Goal: Transaction & Acquisition: Purchase product/service

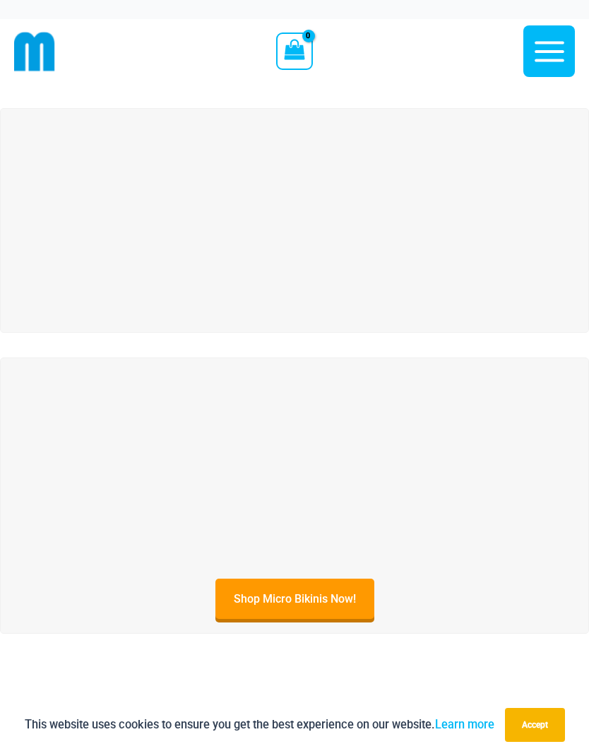
scroll to position [58, 0]
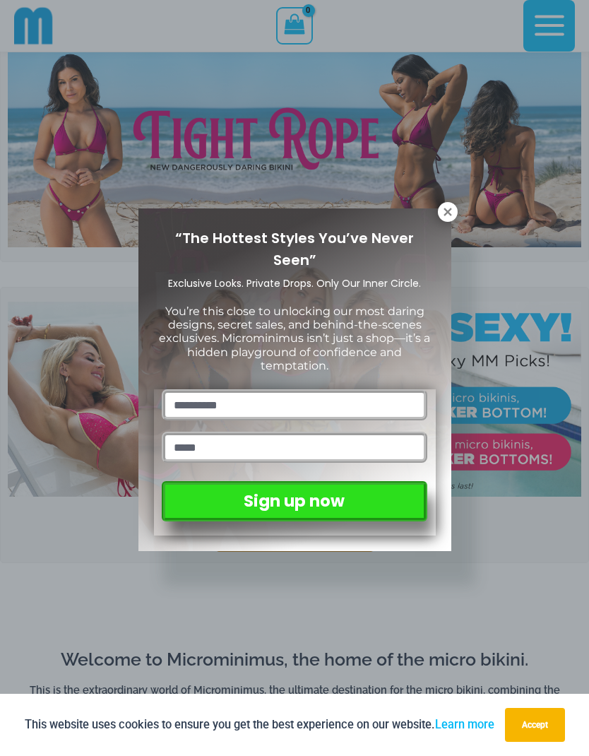
click at [444, 206] on icon at bounding box center [447, 212] width 13 height 13
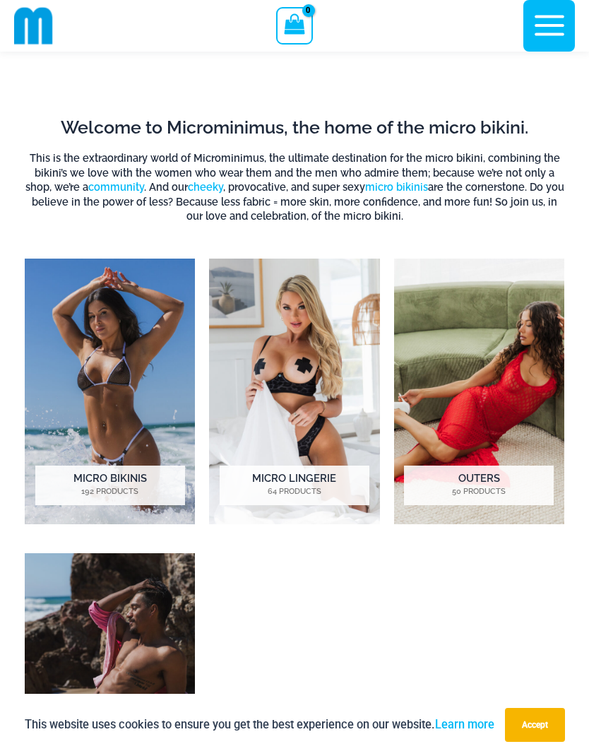
scroll to position [603, 0]
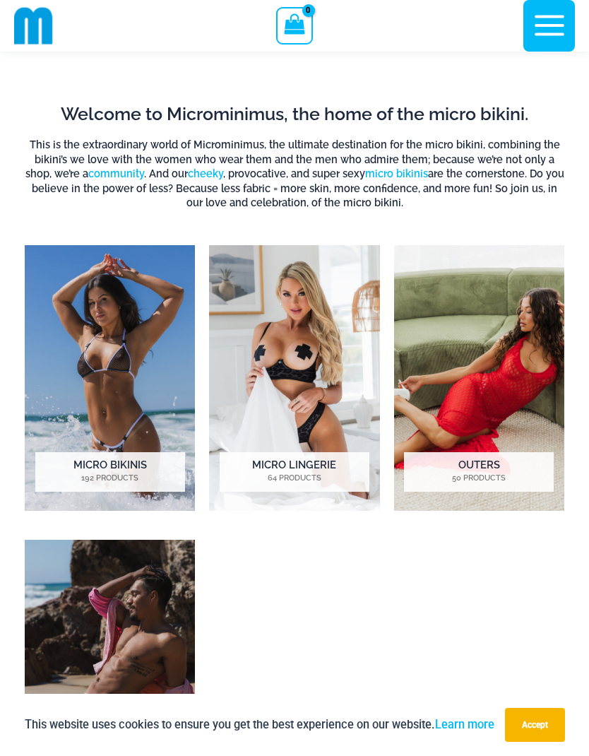
click at [285, 464] on h2 "Micro Lingerie 64 Products" at bounding box center [295, 472] width 150 height 40
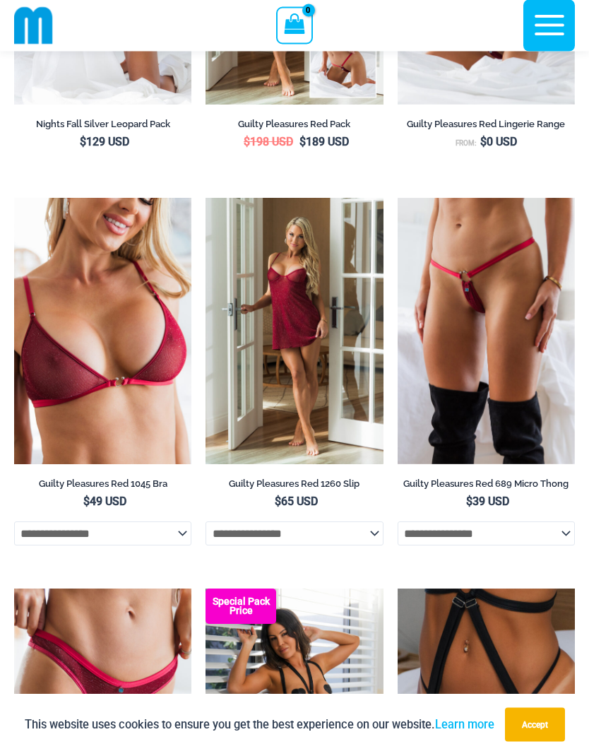
scroll to position [420, 0]
click at [398, 198] on img at bounding box center [398, 198] width 0 height 0
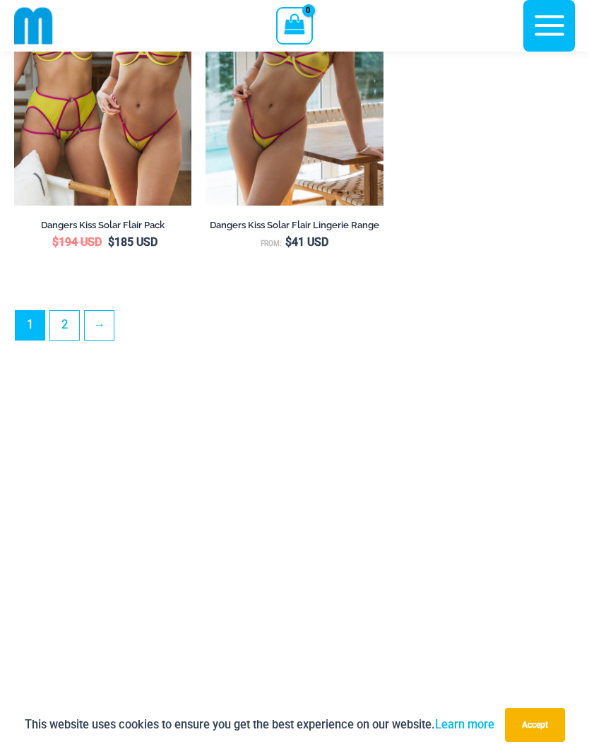
scroll to position [4169, 0]
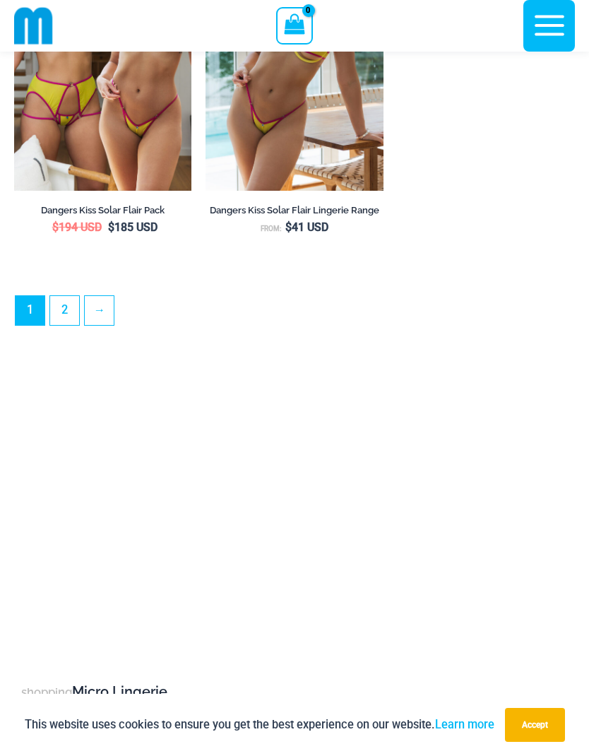
click at [69, 325] on link "2" at bounding box center [64, 310] width 29 height 29
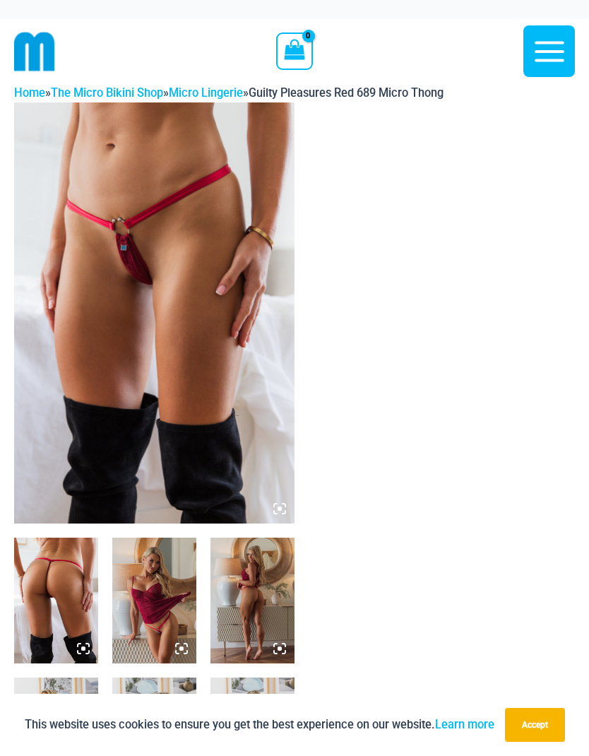
click at [71, 401] on img at bounding box center [154, 312] width 280 height 421
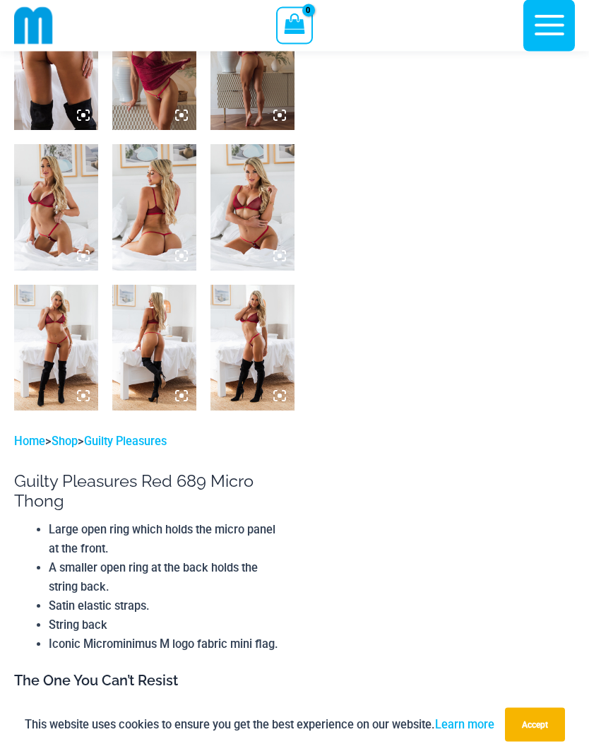
scroll to position [547, 0]
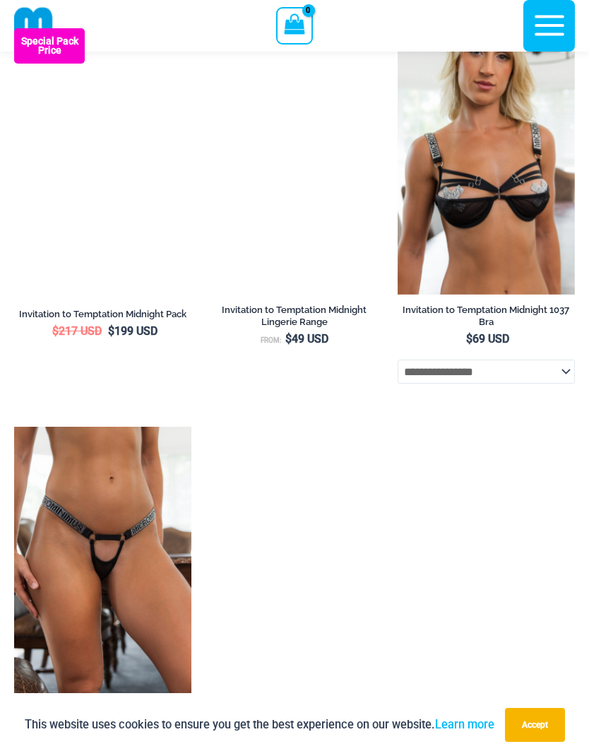
scroll to position [1297, 0]
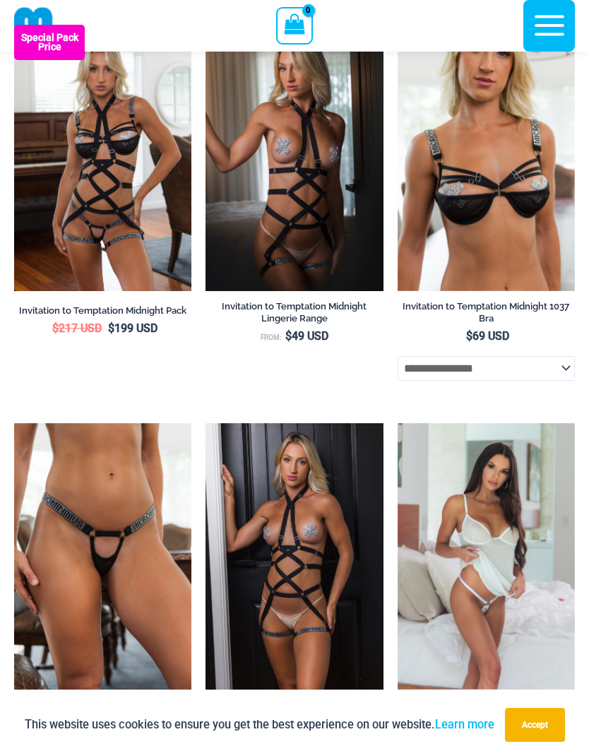
click at [14, 25] on img at bounding box center [14, 25] width 0 height 0
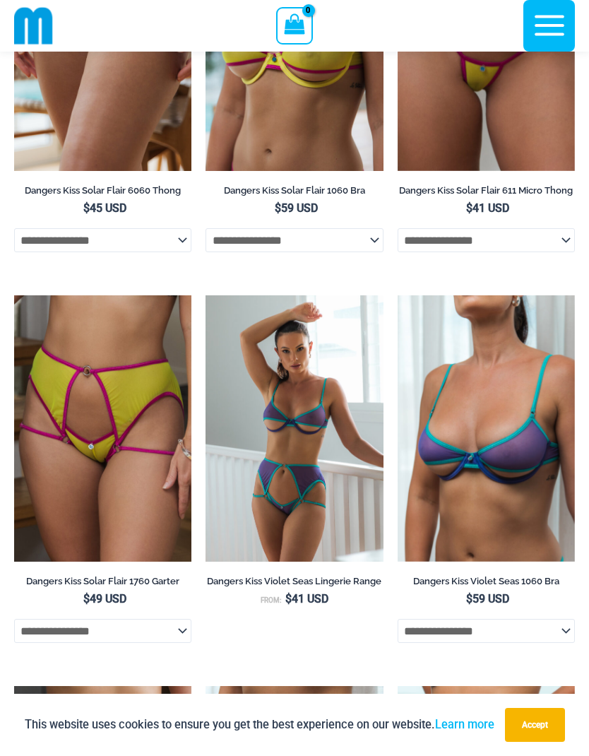
scroll to position [0, 0]
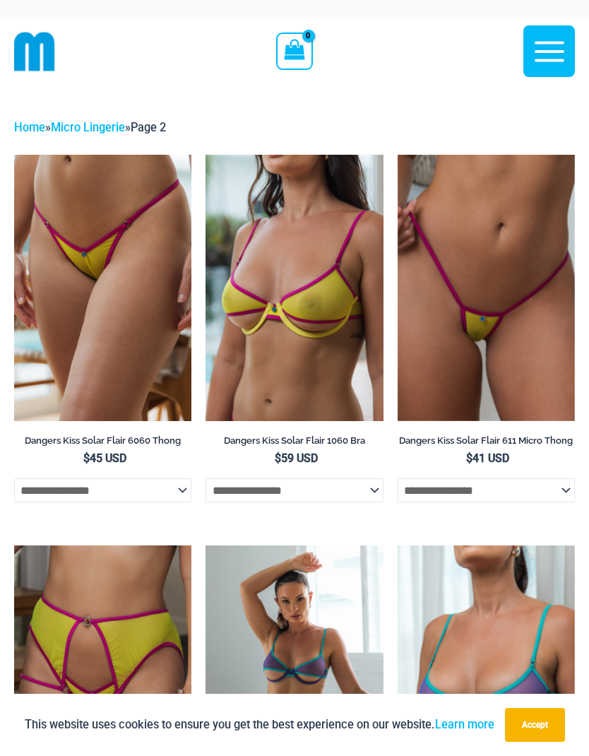
click at [547, 54] on icon "button" at bounding box center [549, 51] width 35 height 35
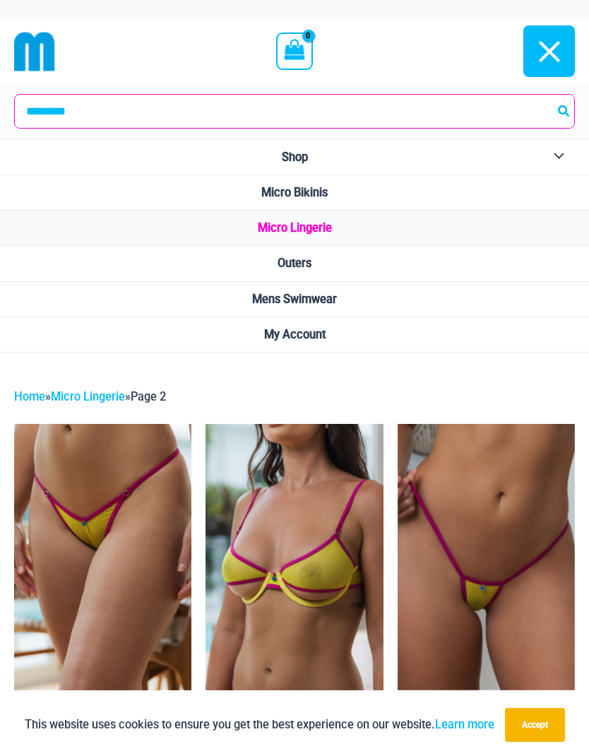
click at [555, 150] on button "Menu Toggle" at bounding box center [555, 157] width 39 height 35
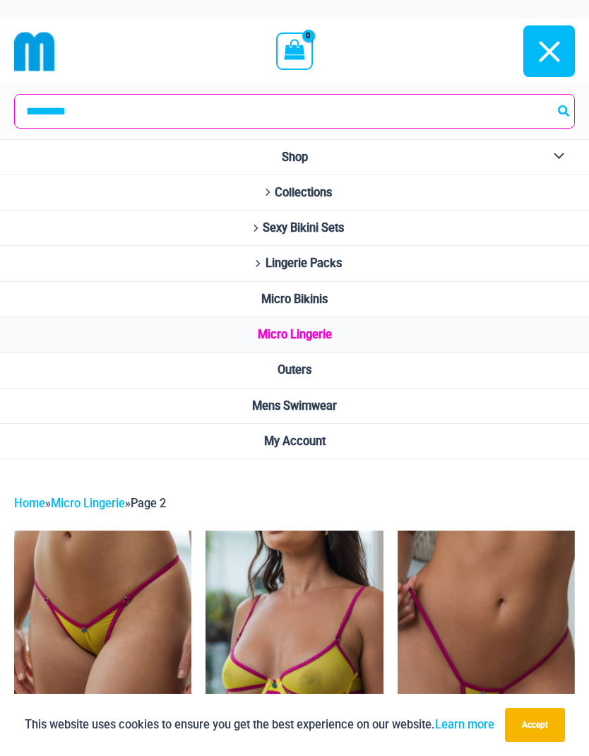
click at [307, 231] on span "Sexy Bikini Sets" at bounding box center [303, 227] width 81 height 13
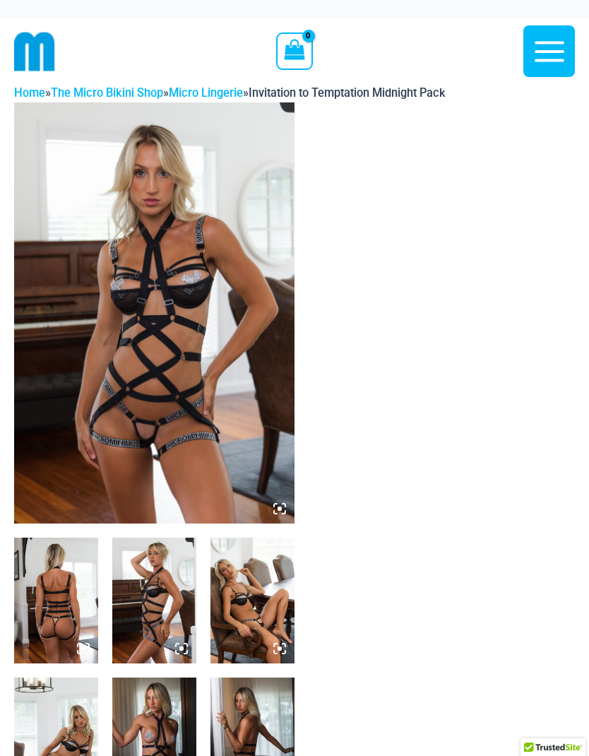
click at [54, 405] on img at bounding box center [154, 312] width 280 height 421
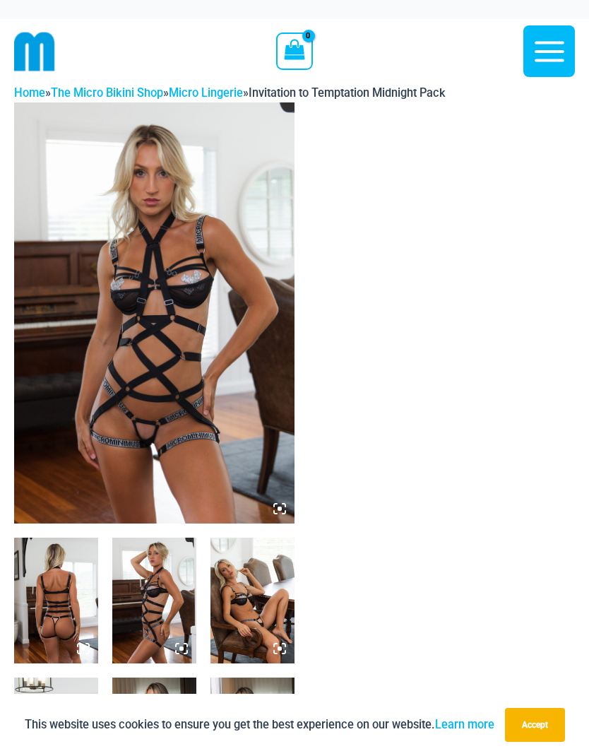
click at [87, 402] on img at bounding box center [154, 312] width 280 height 421
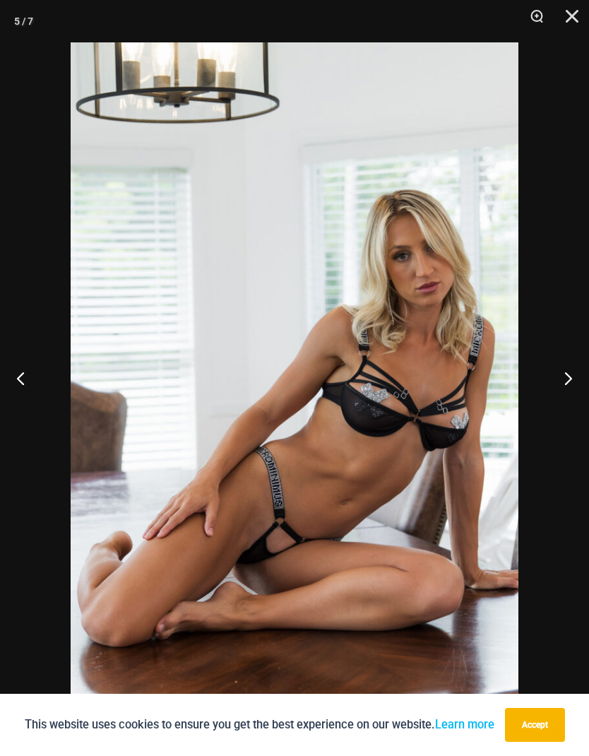
click at [541, 728] on button "Accept" at bounding box center [535, 725] width 60 height 34
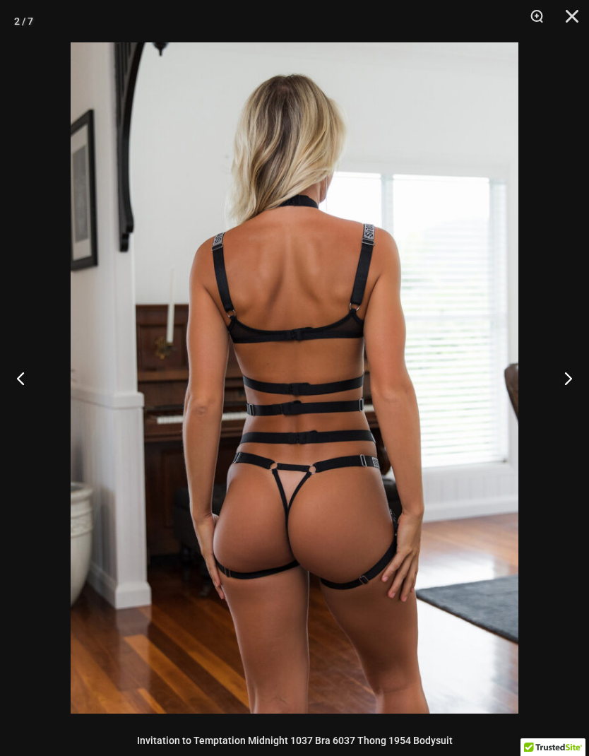
click at [570, 15] on button "Close" at bounding box center [567, 21] width 35 height 42
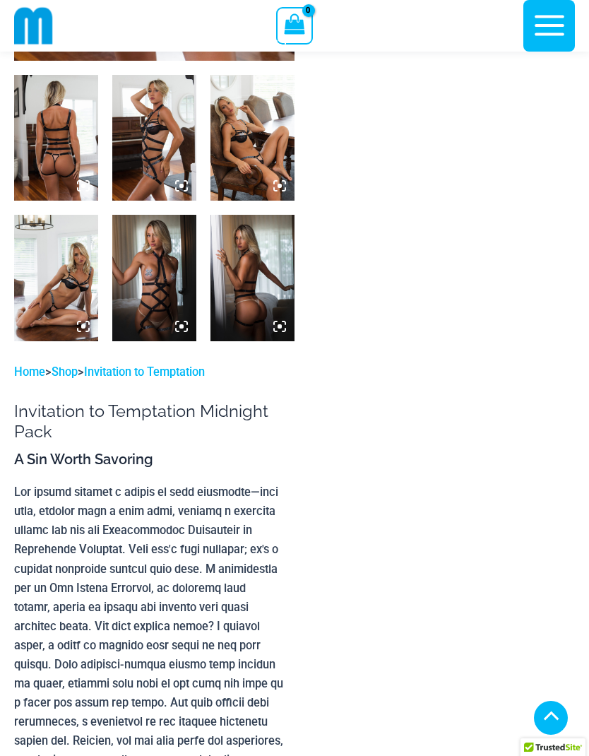
scroll to position [464, 0]
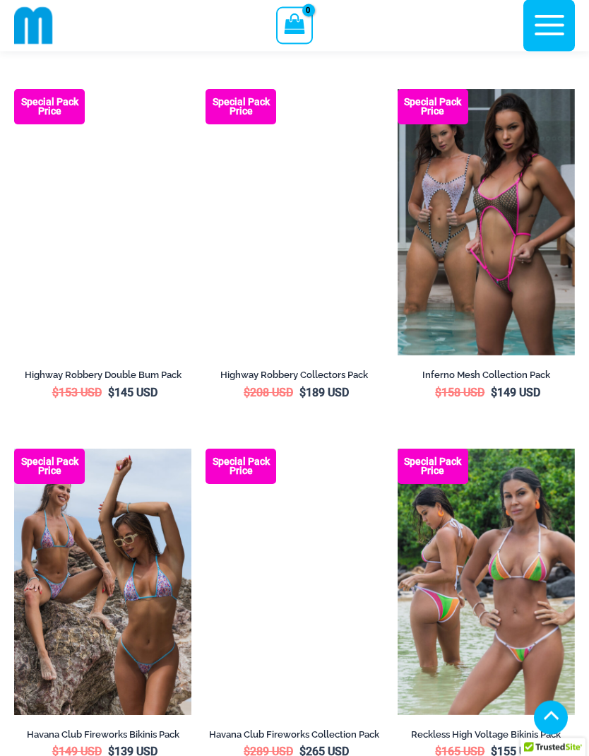
scroll to position [2224, 0]
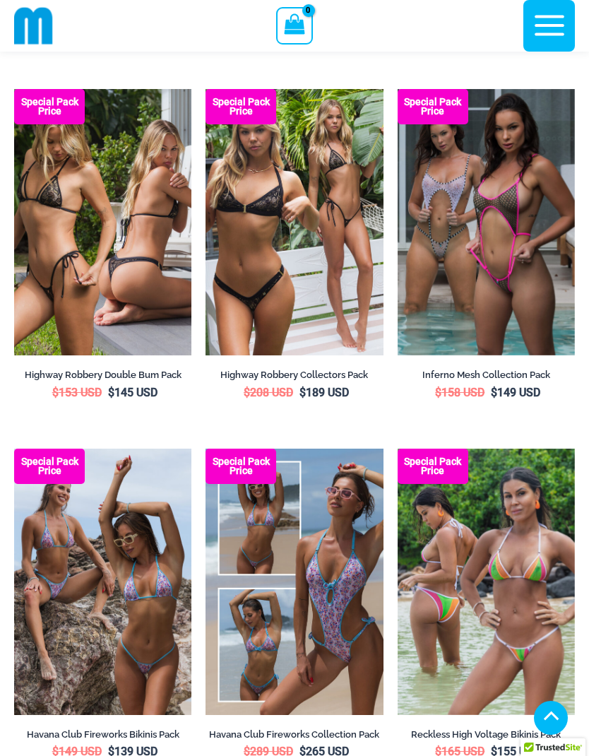
click at [398, 89] on img at bounding box center [398, 89] width 0 height 0
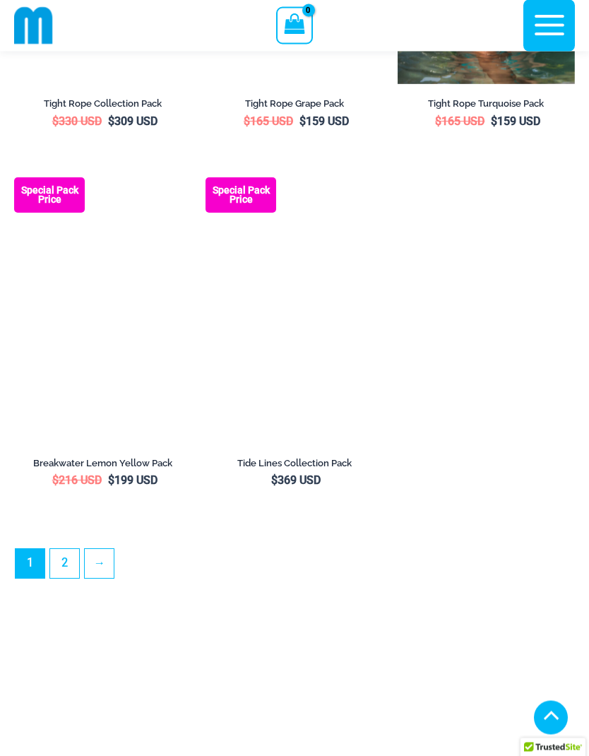
scroll to position [3573, 0]
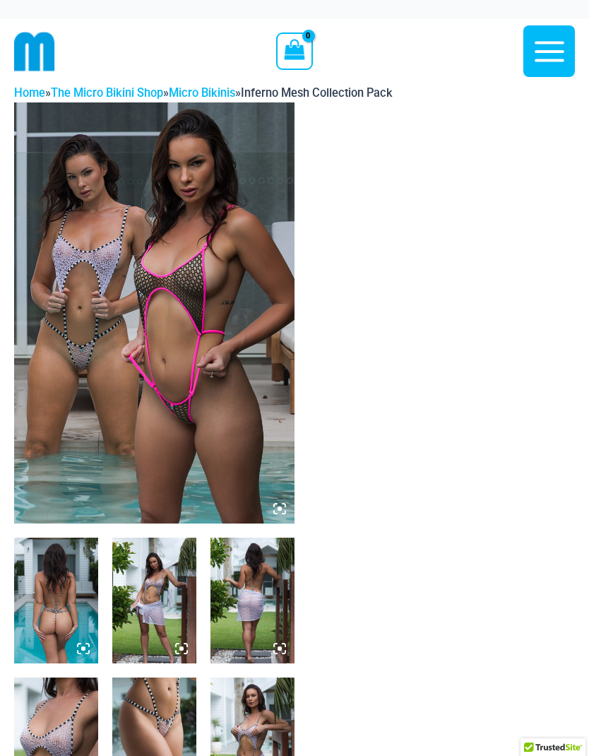
click at [59, 428] on img at bounding box center [154, 312] width 280 height 421
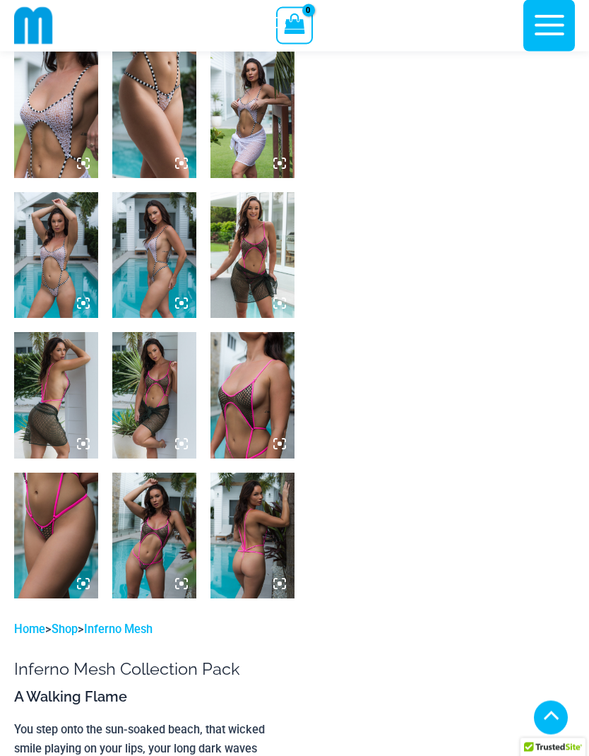
scroll to position [613, 0]
